Goal: Task Accomplishment & Management: Use online tool/utility

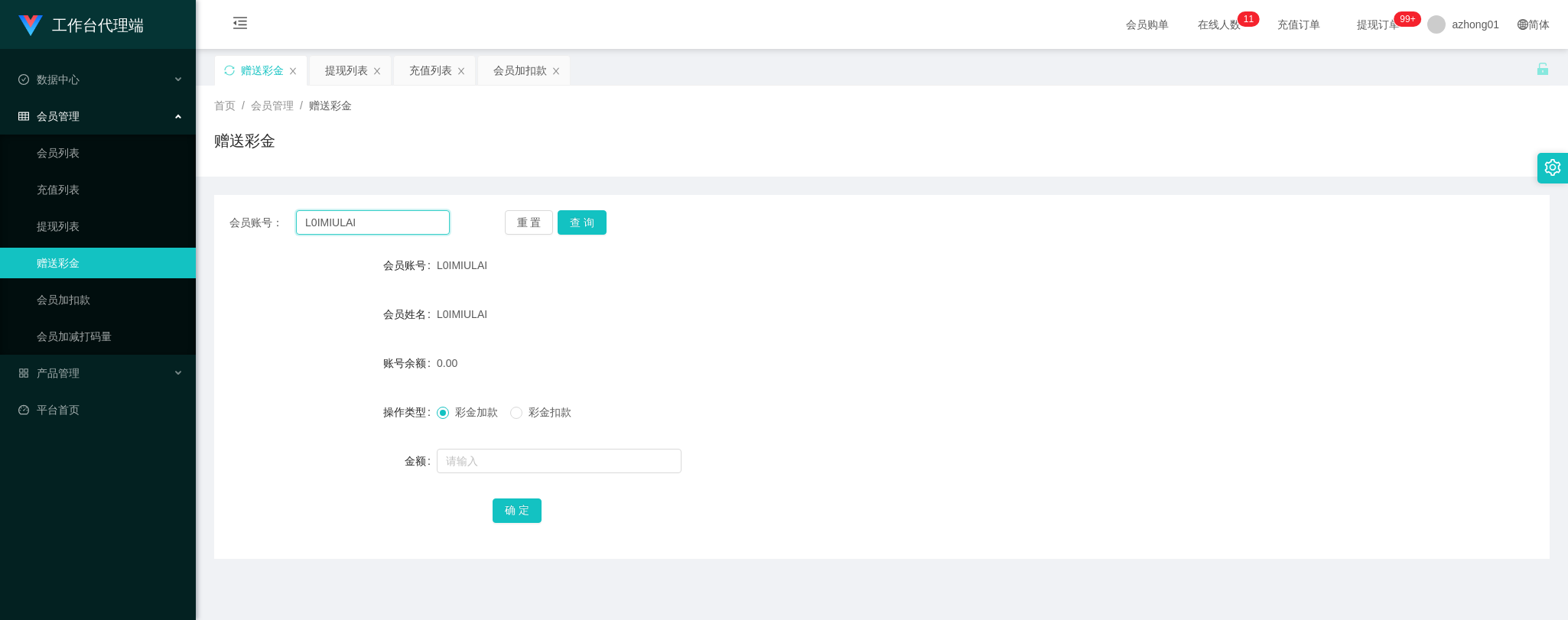
drag, startPoint x: 364, startPoint y: 222, endPoint x: 265, endPoint y: 211, distance: 99.6
click at [265, 211] on div "会员账号： L0IMIULAI" at bounding box center [339, 223] width 220 height 25
click at [579, 215] on button "查 询" at bounding box center [581, 223] width 49 height 25
click at [517, 457] on input "text" at bounding box center [558, 461] width 245 height 25
type input "60"
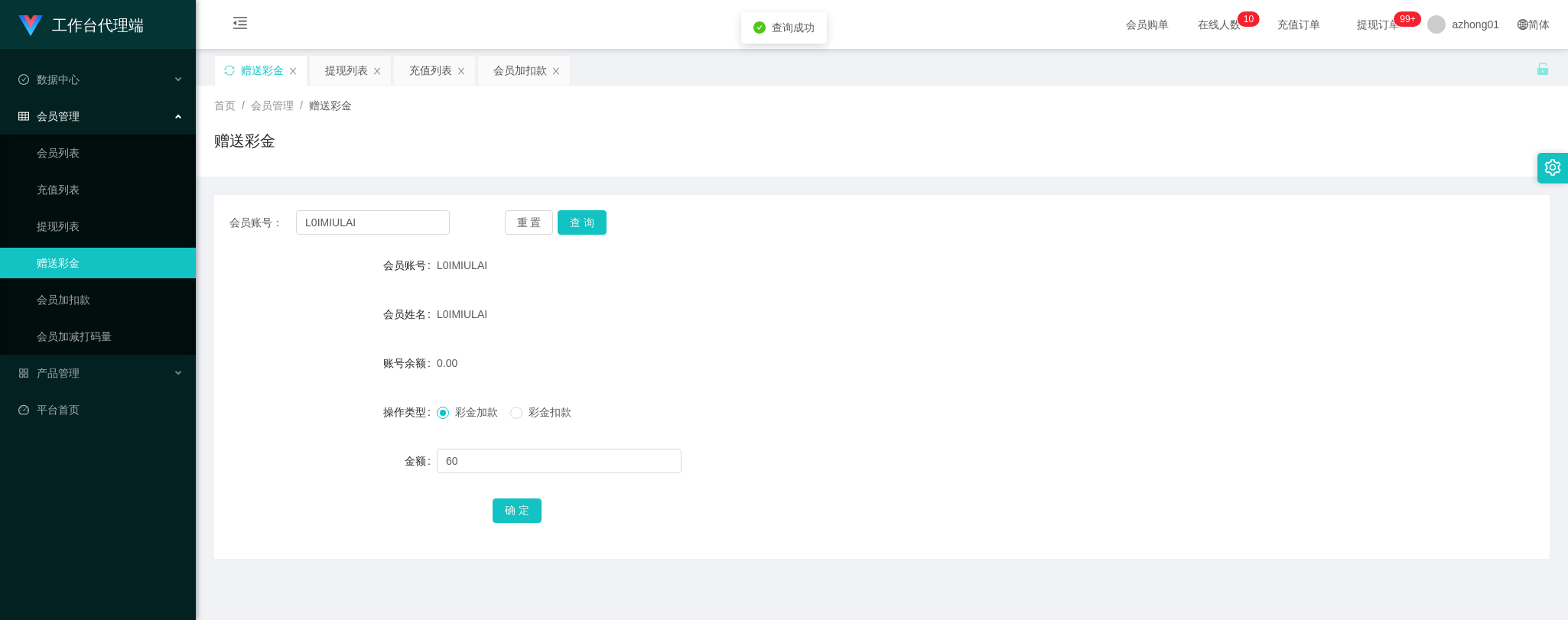
click at [485, 513] on div "确 定" at bounding box center [882, 510] width 1336 height 30
click at [509, 513] on button "确 定" at bounding box center [516, 510] width 49 height 25
click at [572, 216] on button "查 询" at bounding box center [581, 223] width 49 height 25
drag, startPoint x: 378, startPoint y: 227, endPoint x: 262, endPoint y: 222, distance: 116.1
click at [262, 222] on div "会员账号： L0IMIULAI" at bounding box center [339, 223] width 220 height 25
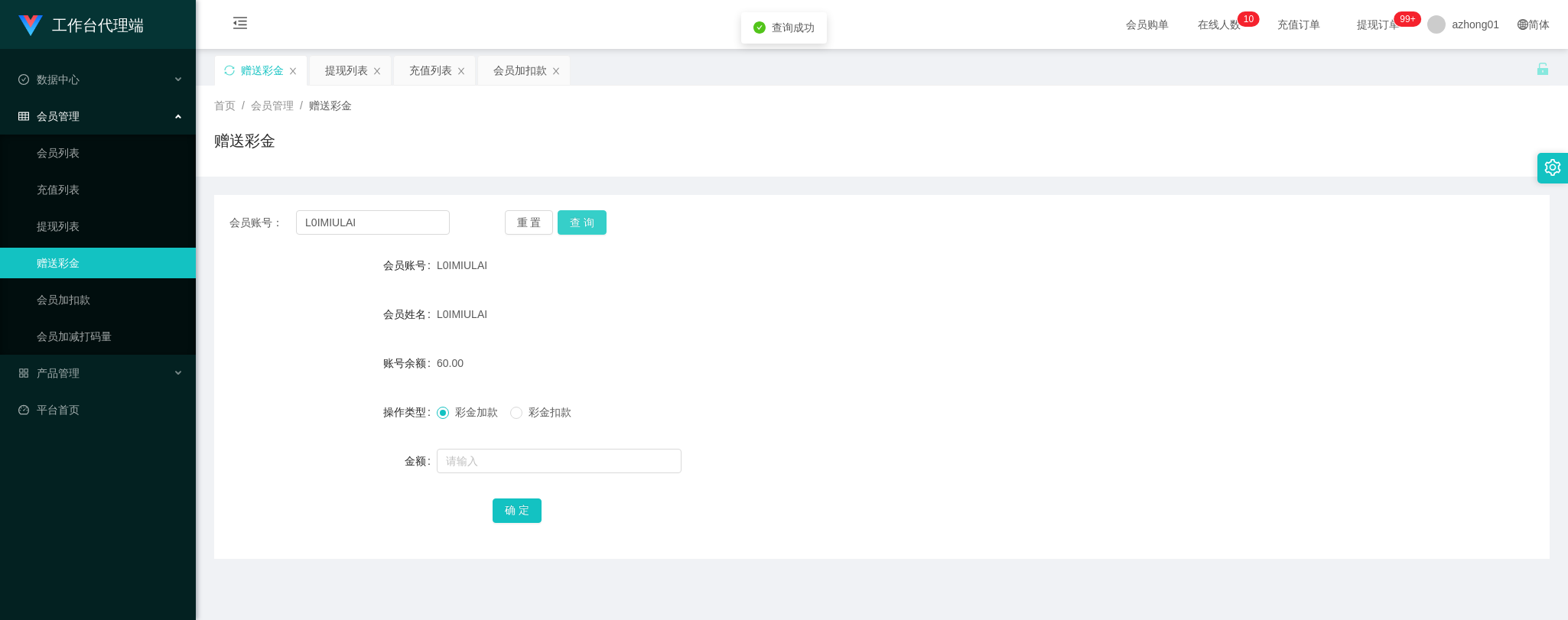
click at [575, 218] on button "查 询" at bounding box center [581, 223] width 49 height 25
